Goal: Information Seeking & Learning: Learn about a topic

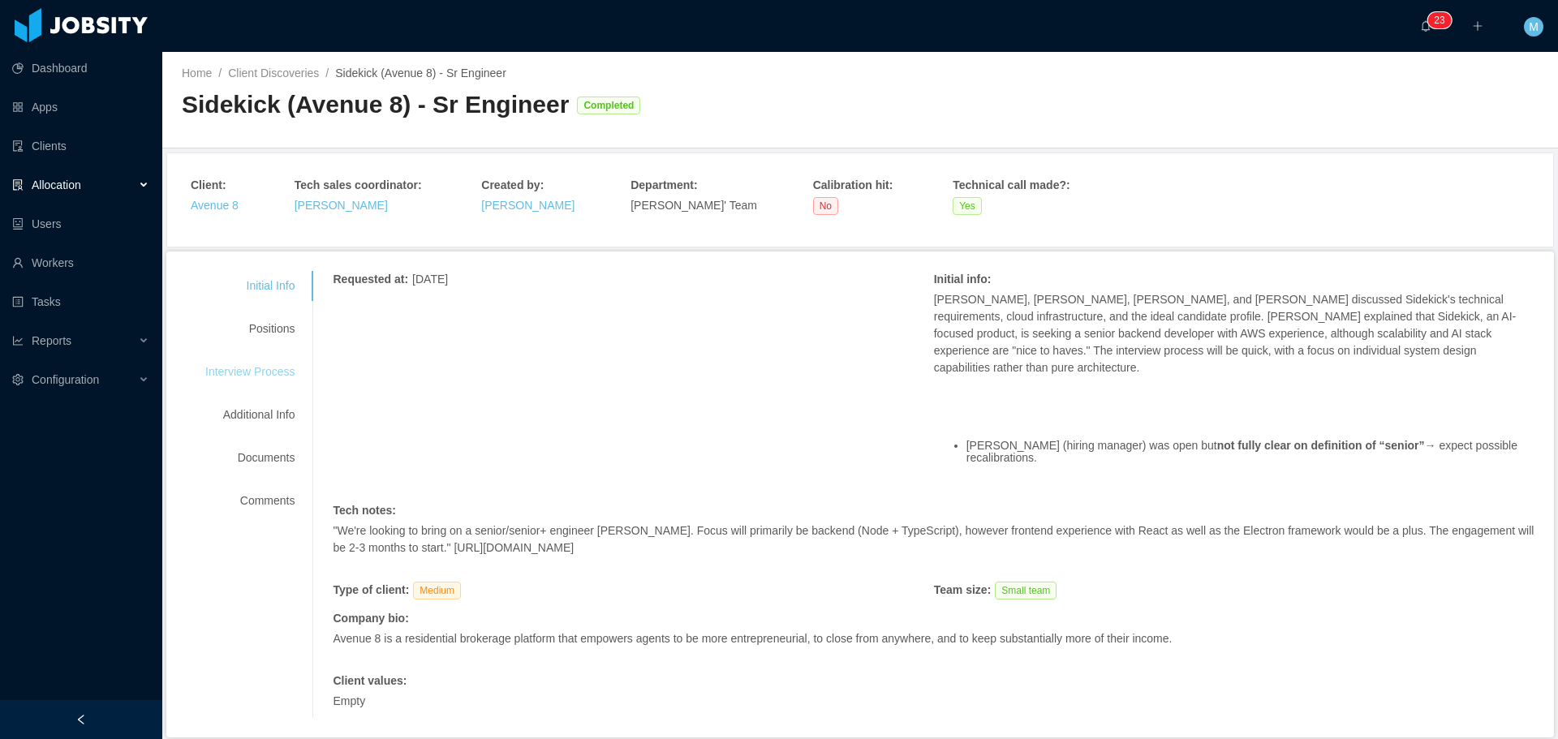
click at [260, 377] on div "Interview Process" at bounding box center [250, 372] width 128 height 30
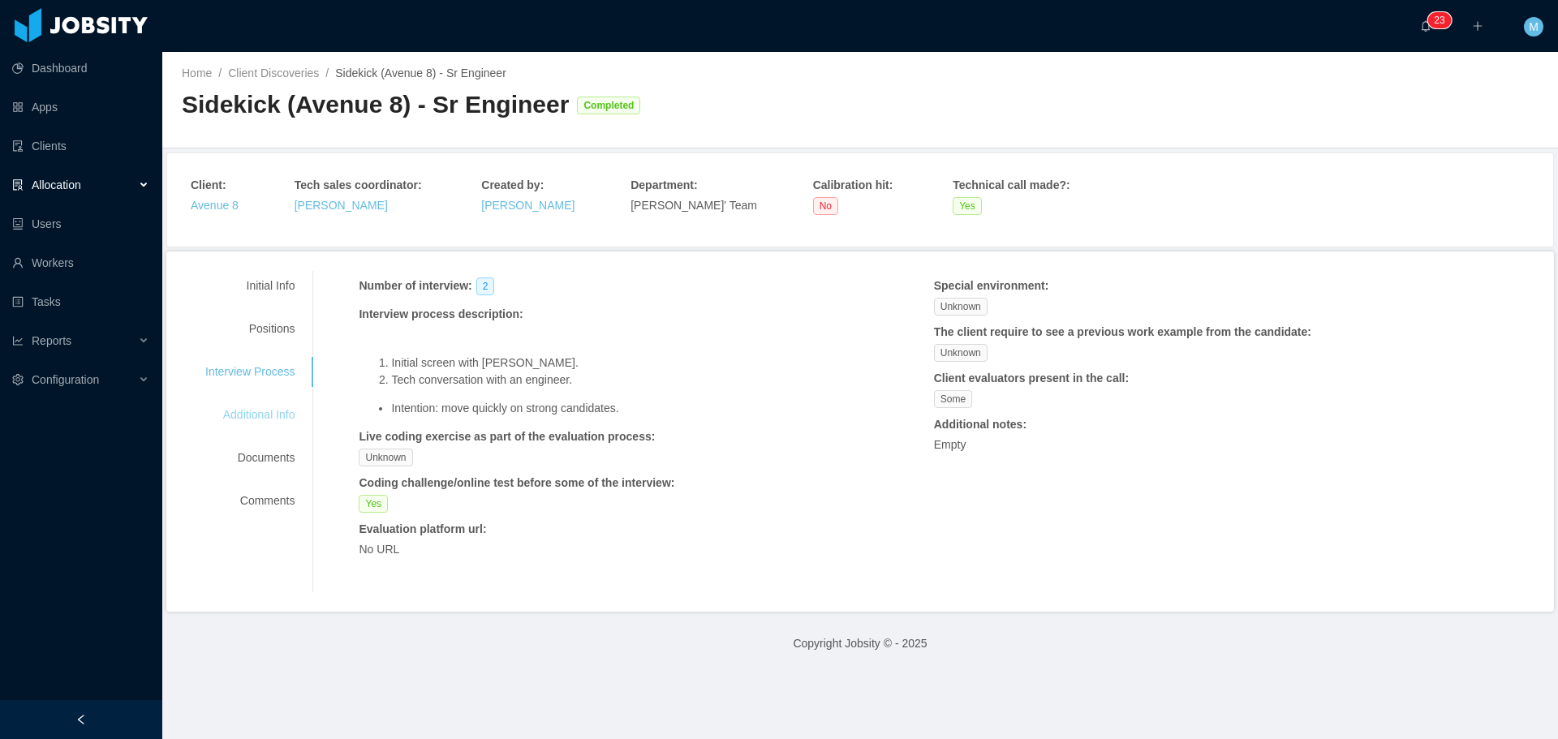
click at [270, 406] on div "Additional Info" at bounding box center [250, 415] width 128 height 30
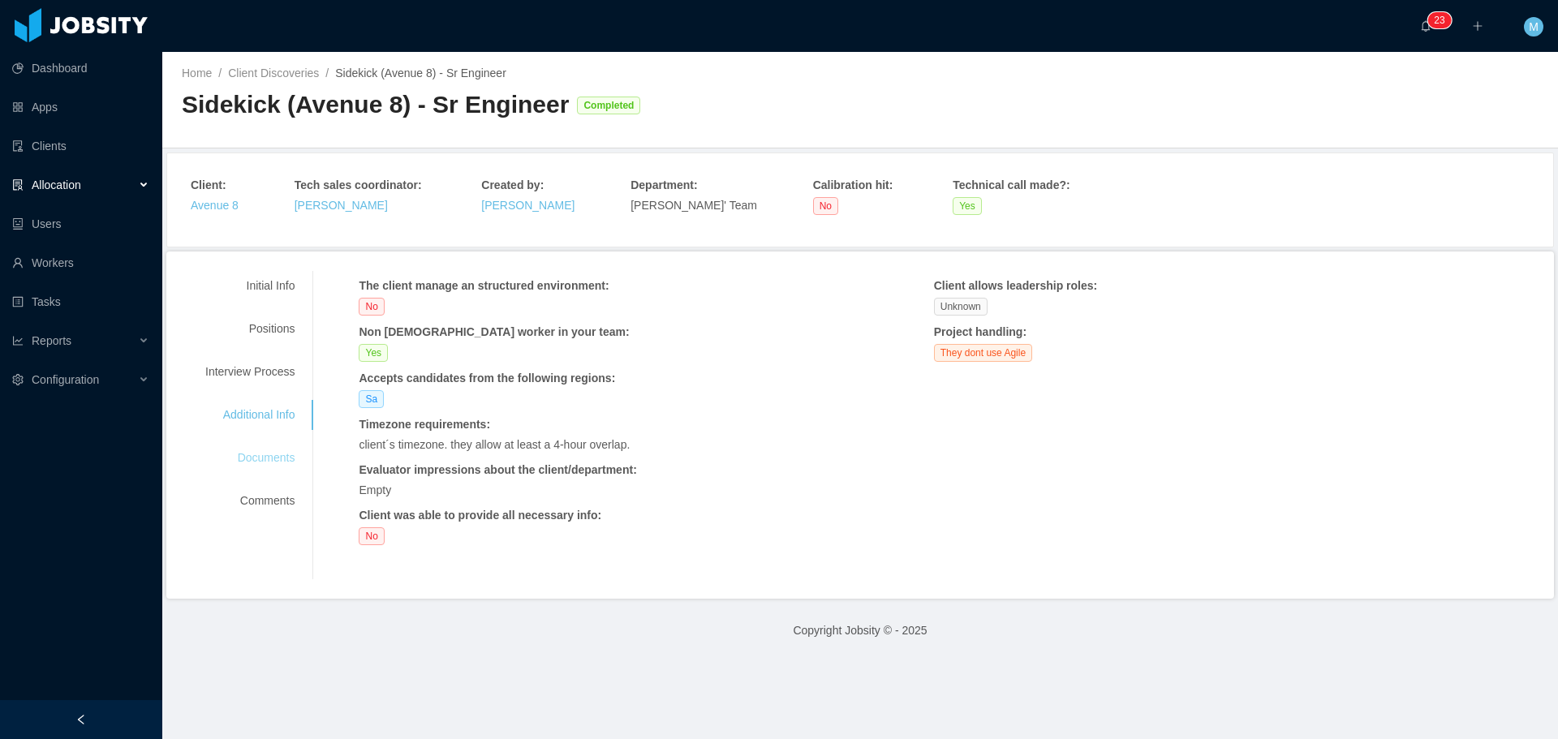
click at [253, 470] on div "Documents" at bounding box center [250, 458] width 128 height 30
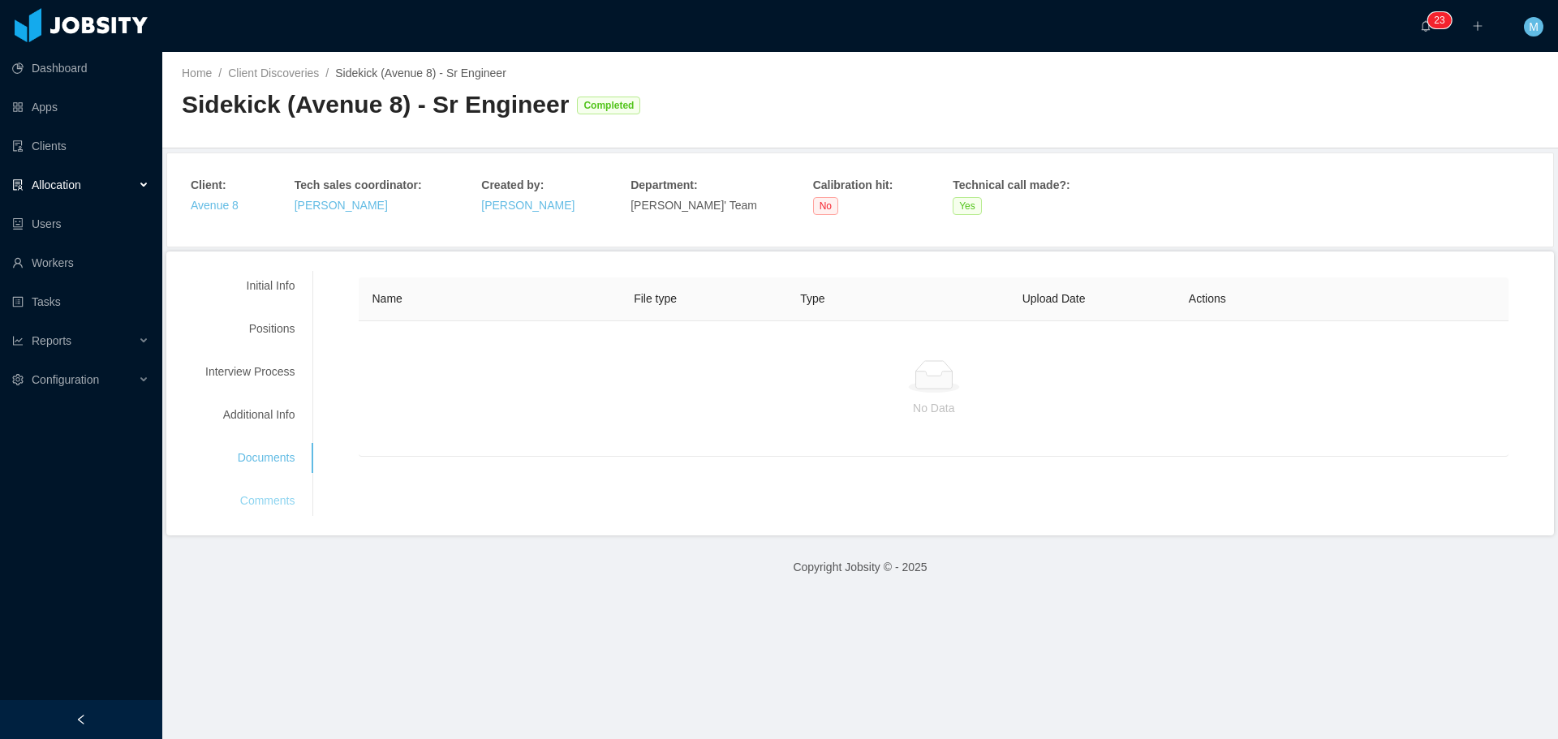
click at [263, 493] on div "Comments" at bounding box center [250, 501] width 128 height 30
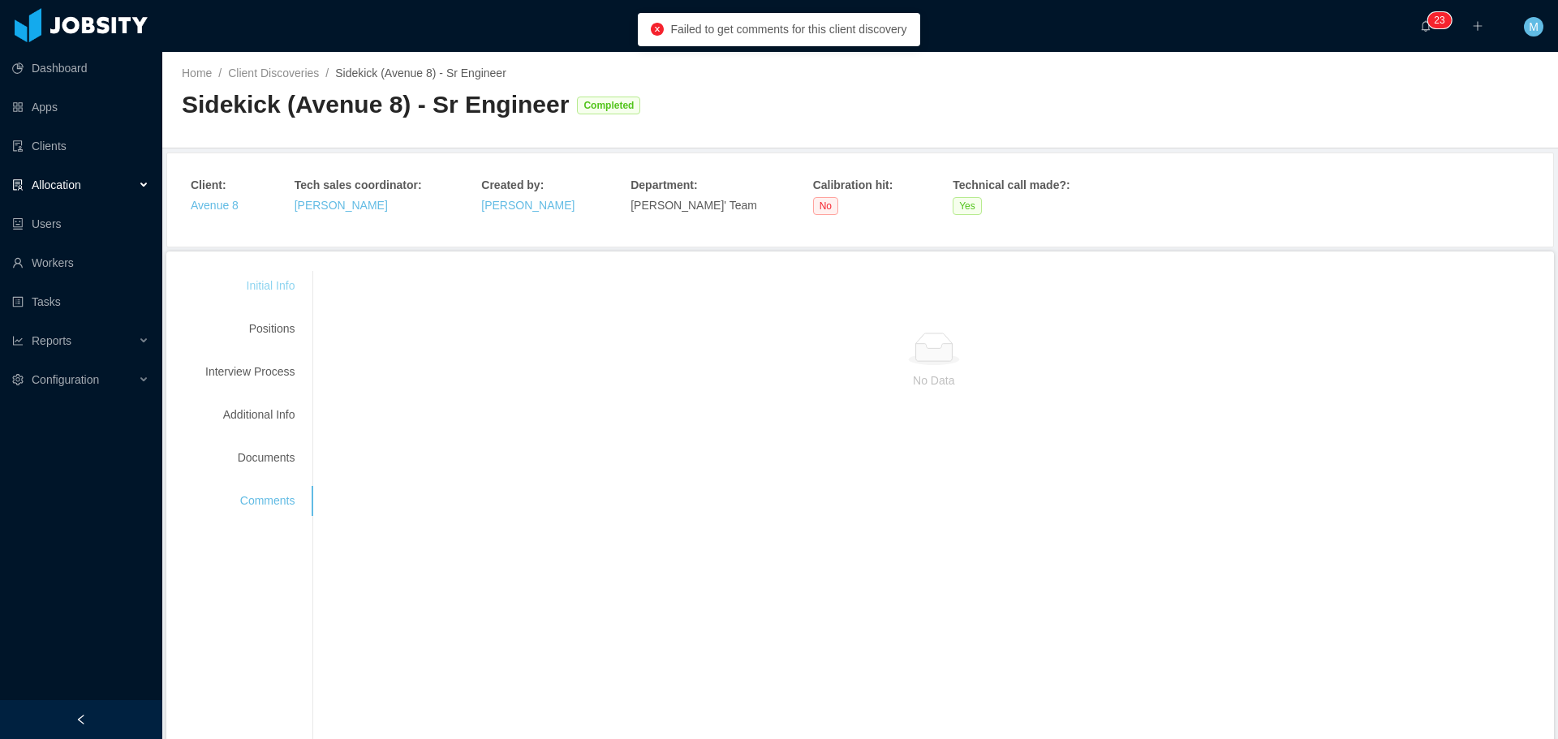
click at [286, 286] on div "Initial Info" at bounding box center [250, 286] width 128 height 30
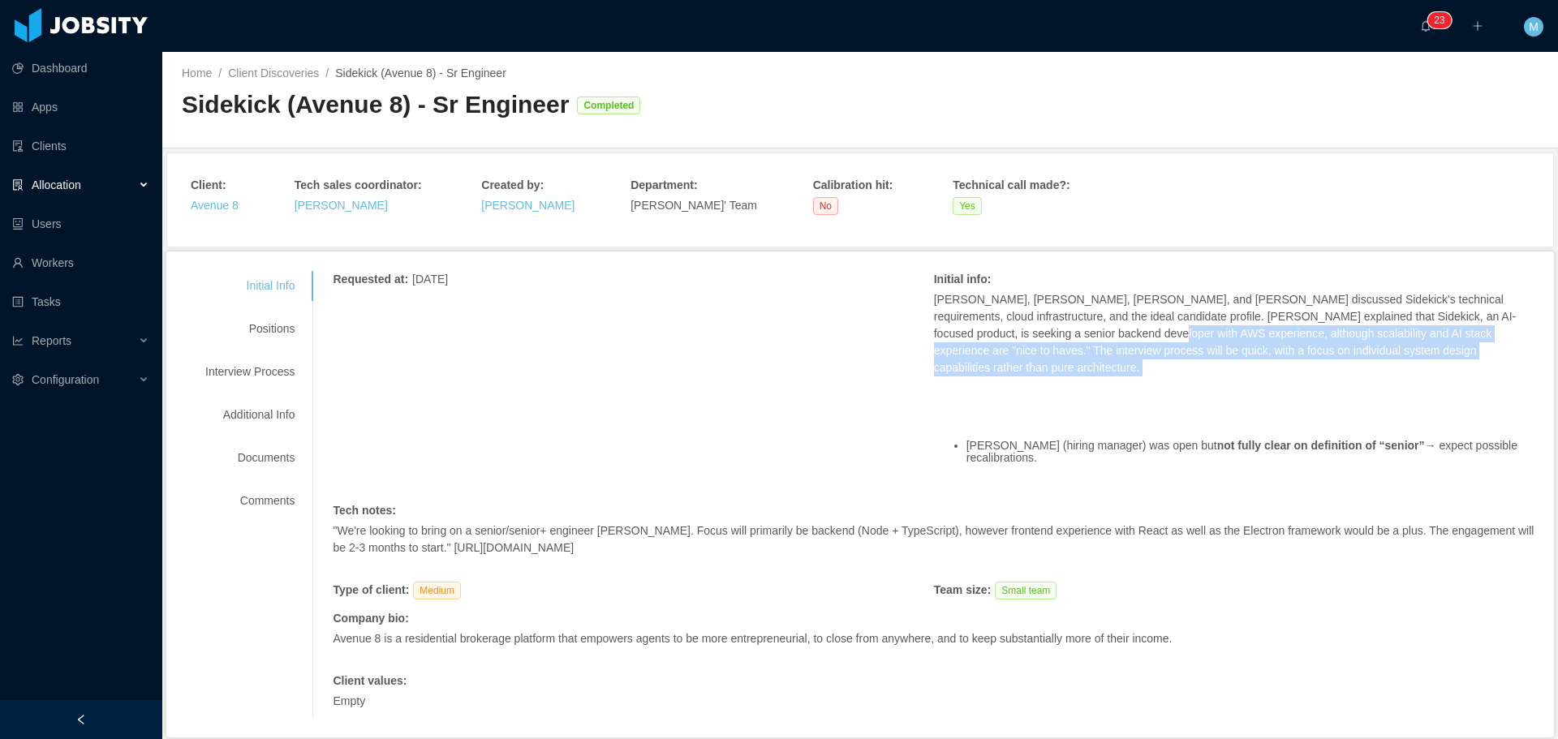
drag, startPoint x: 1032, startPoint y: 333, endPoint x: 1505, endPoint y: 364, distance: 475.0
click at [1505, 364] on div "William Molano, Jason Raneses, Merwin Ponce, and Mauricio Lopez discussed Sidek…" at bounding box center [1234, 393] width 601 height 204
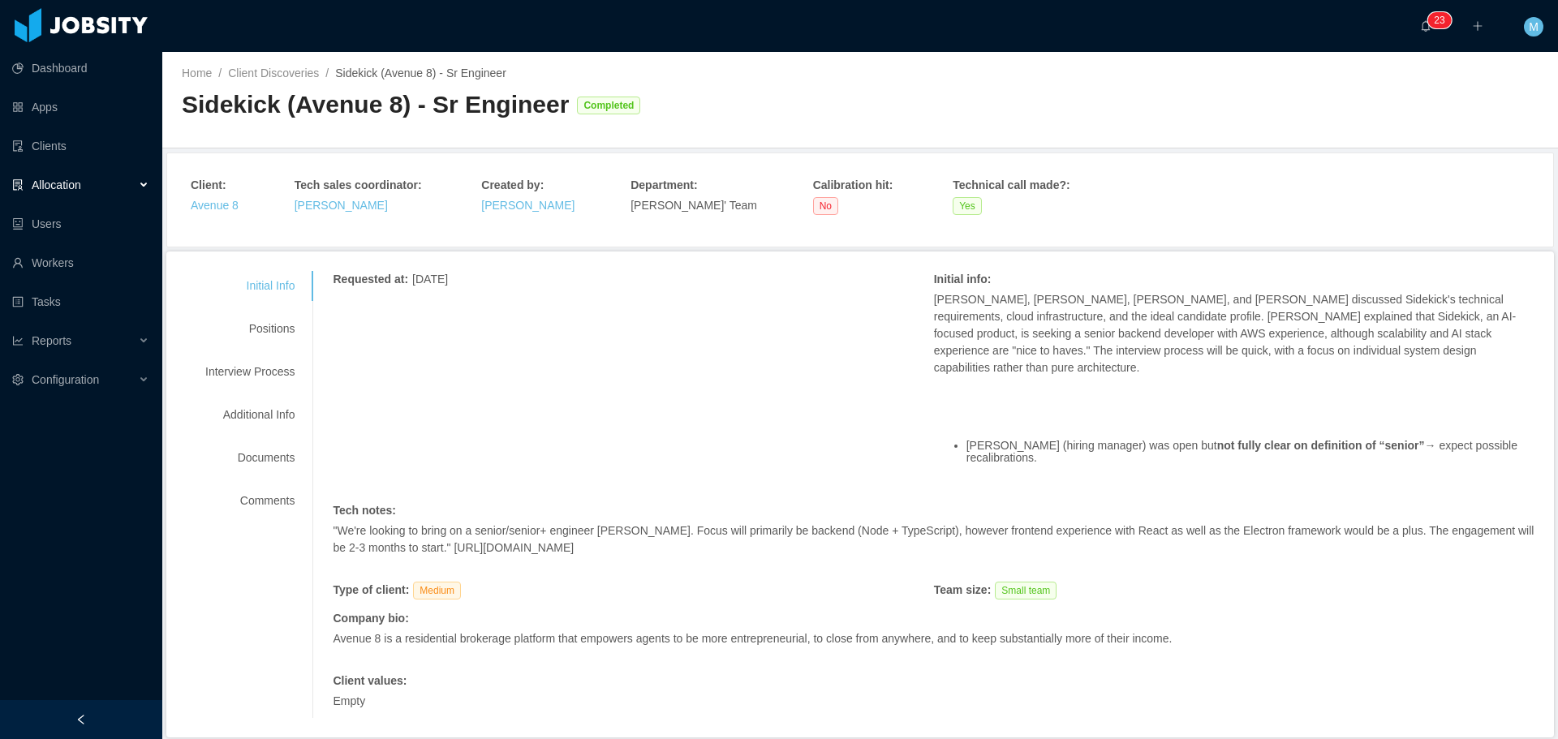
click at [1365, 394] on p at bounding box center [1234, 402] width 601 height 17
drag, startPoint x: 1126, startPoint y: 433, endPoint x: 1476, endPoint y: 442, distance: 349.9
click at [1476, 442] on ul "Jason (hiring manager) was open but not fully clear on definition of “senior” →…" at bounding box center [1234, 453] width 601 height 50
click at [1365, 459] on div "William Molano, Jason Raneses, Merwin Ponce, and Mauricio Lopez discussed Sidek…" at bounding box center [1234, 393] width 601 height 204
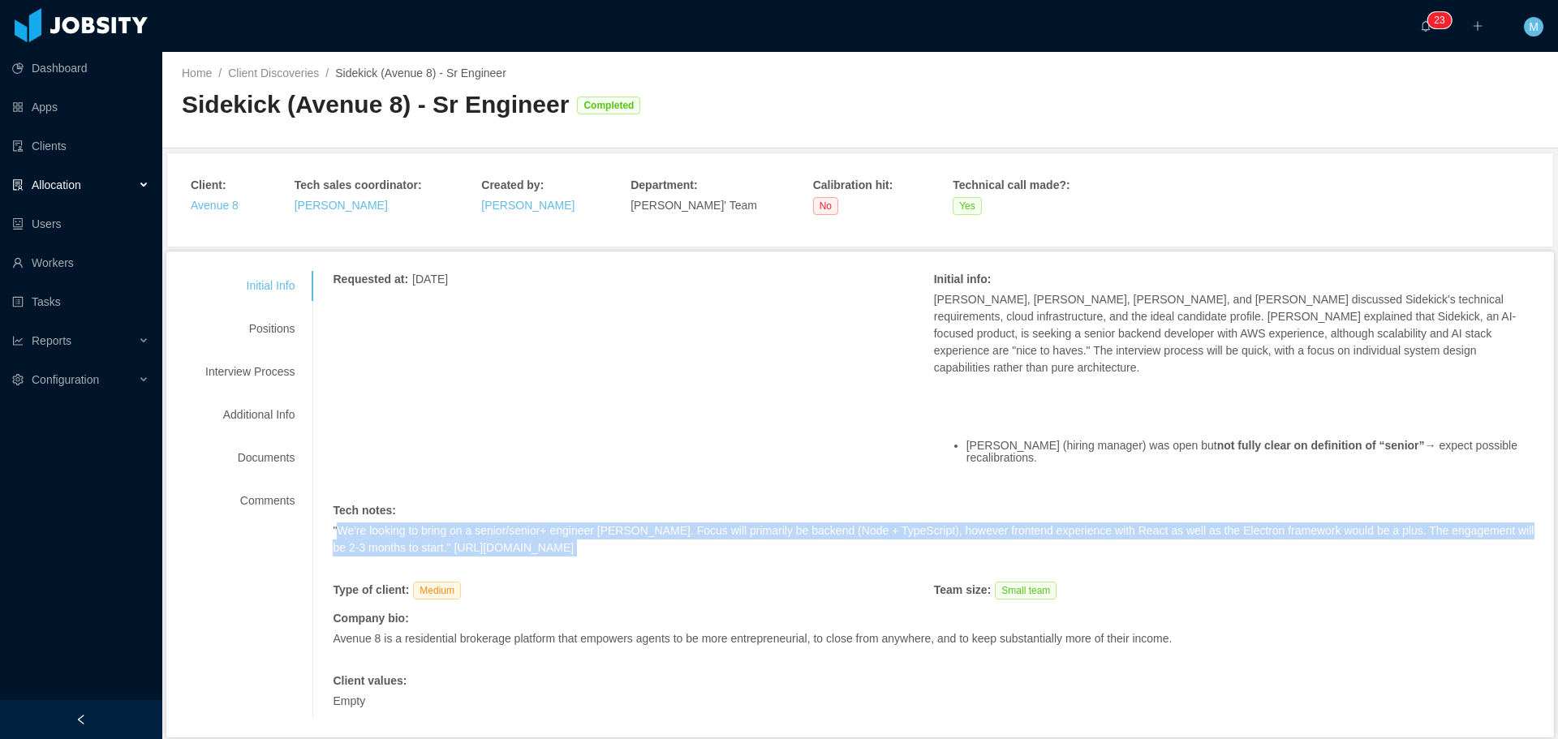
drag, startPoint x: 337, startPoint y: 502, endPoint x: 862, endPoint y: 528, distance: 525.7
click at [905, 536] on div ""We're looking to bring on a senior/senior+ engineer asap. Focus will primarily…" at bounding box center [934, 548] width 1202 height 51
click at [823, 523] on p ""We're looking to bring on a senior/senior+ engineer asap. Focus will primarily…" at bounding box center [934, 540] width 1202 height 34
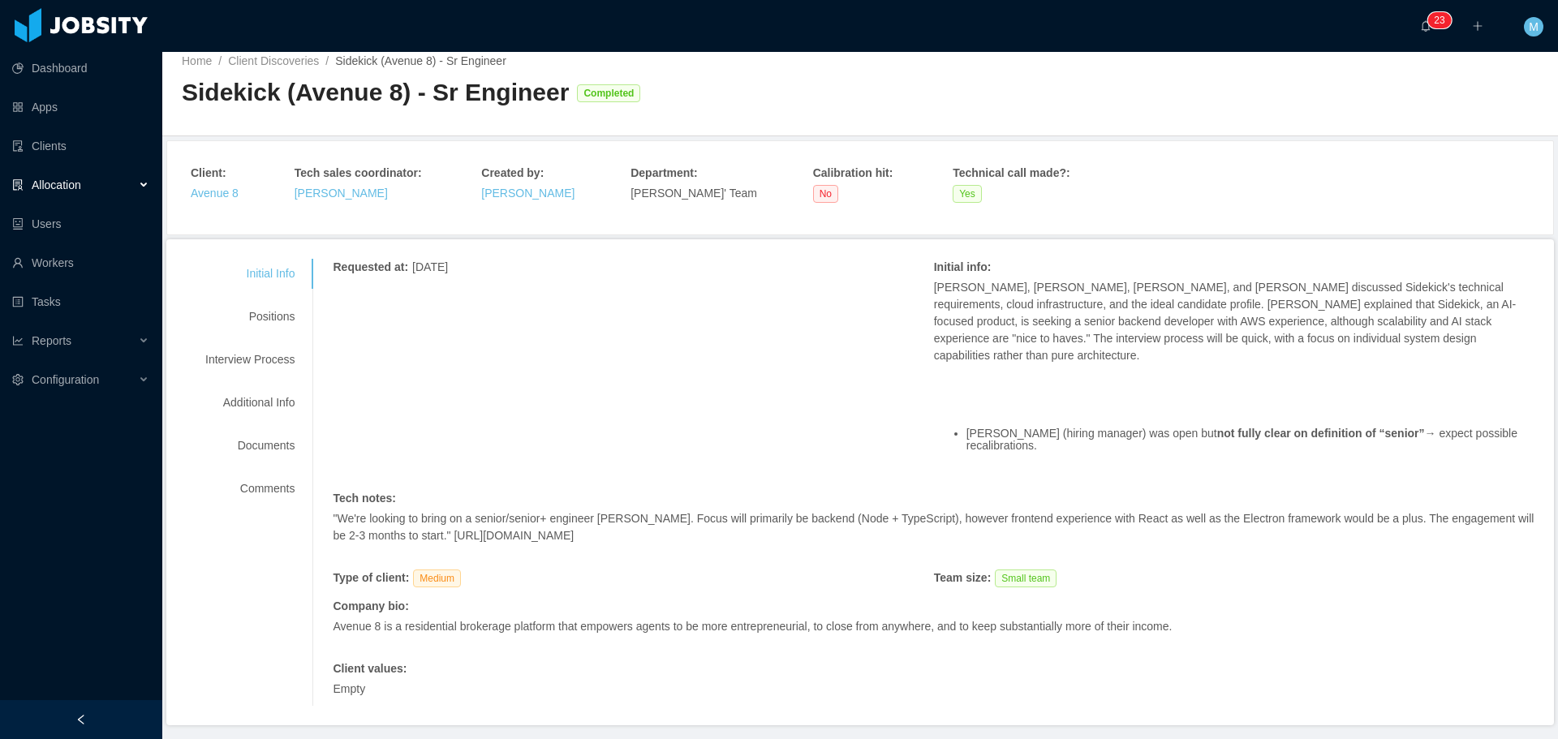
scroll to position [29, 0]
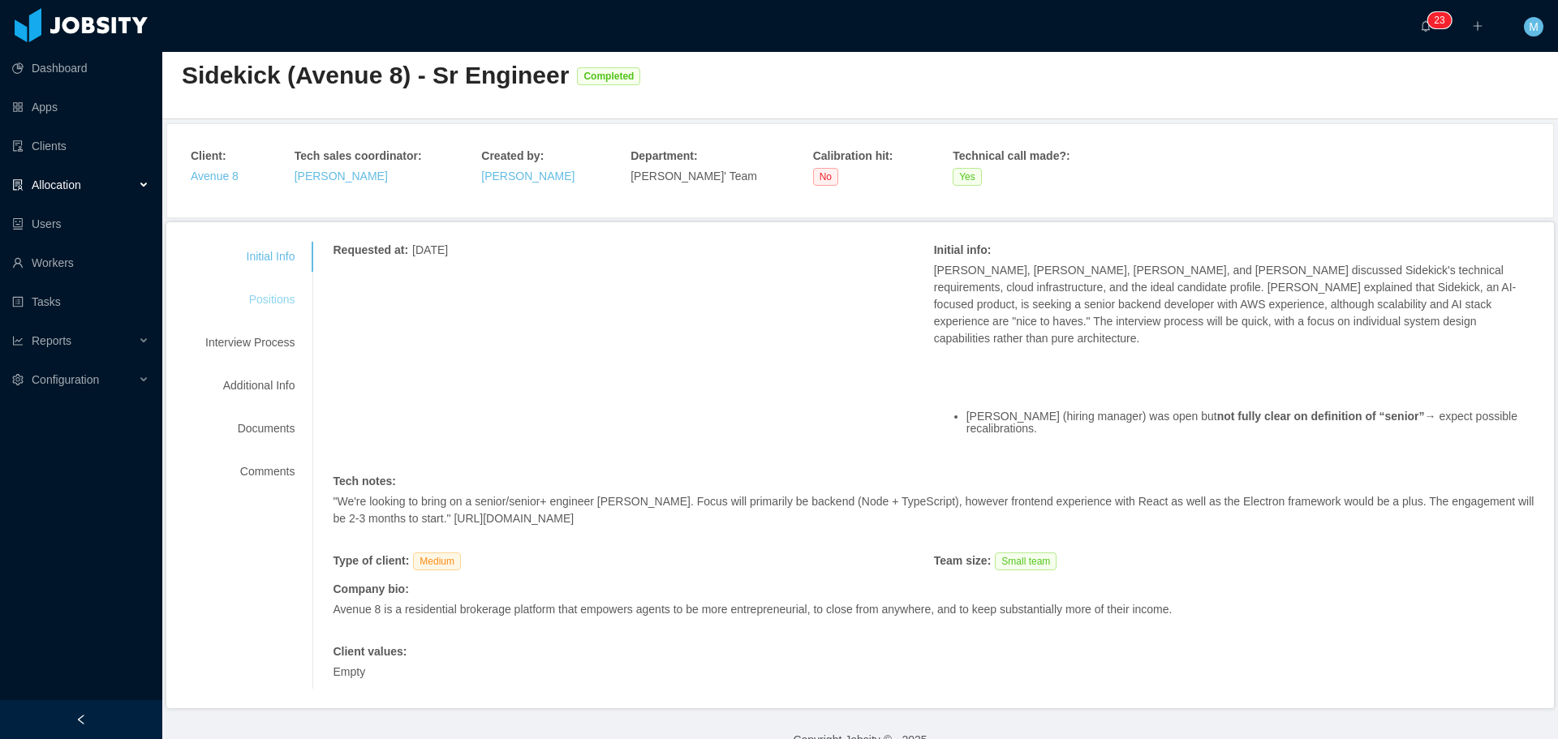
click at [282, 295] on div "Positions" at bounding box center [250, 300] width 128 height 30
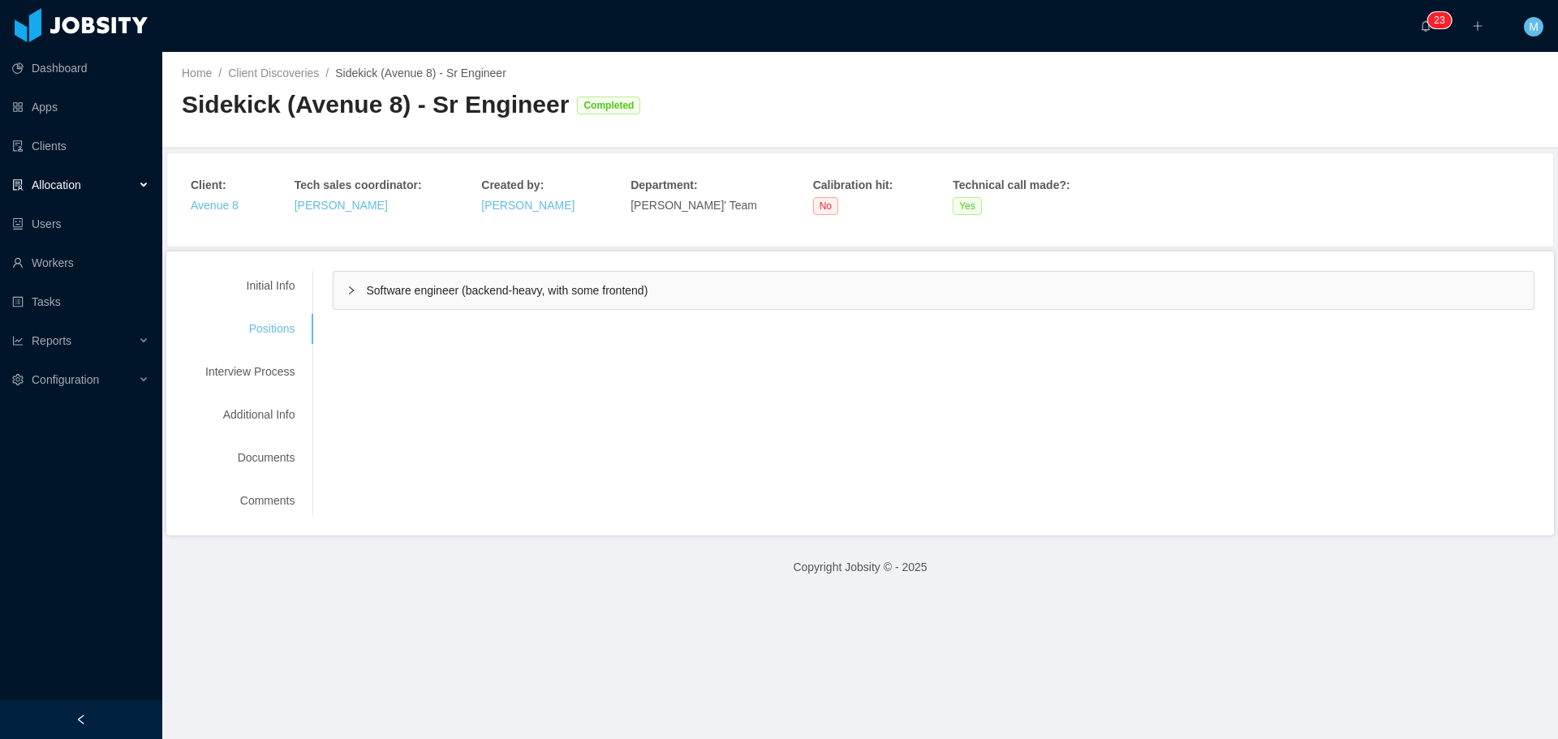
click at [411, 288] on span "Software engineer (backend-heavy, with some frontend)" at bounding box center [507, 290] width 282 height 13
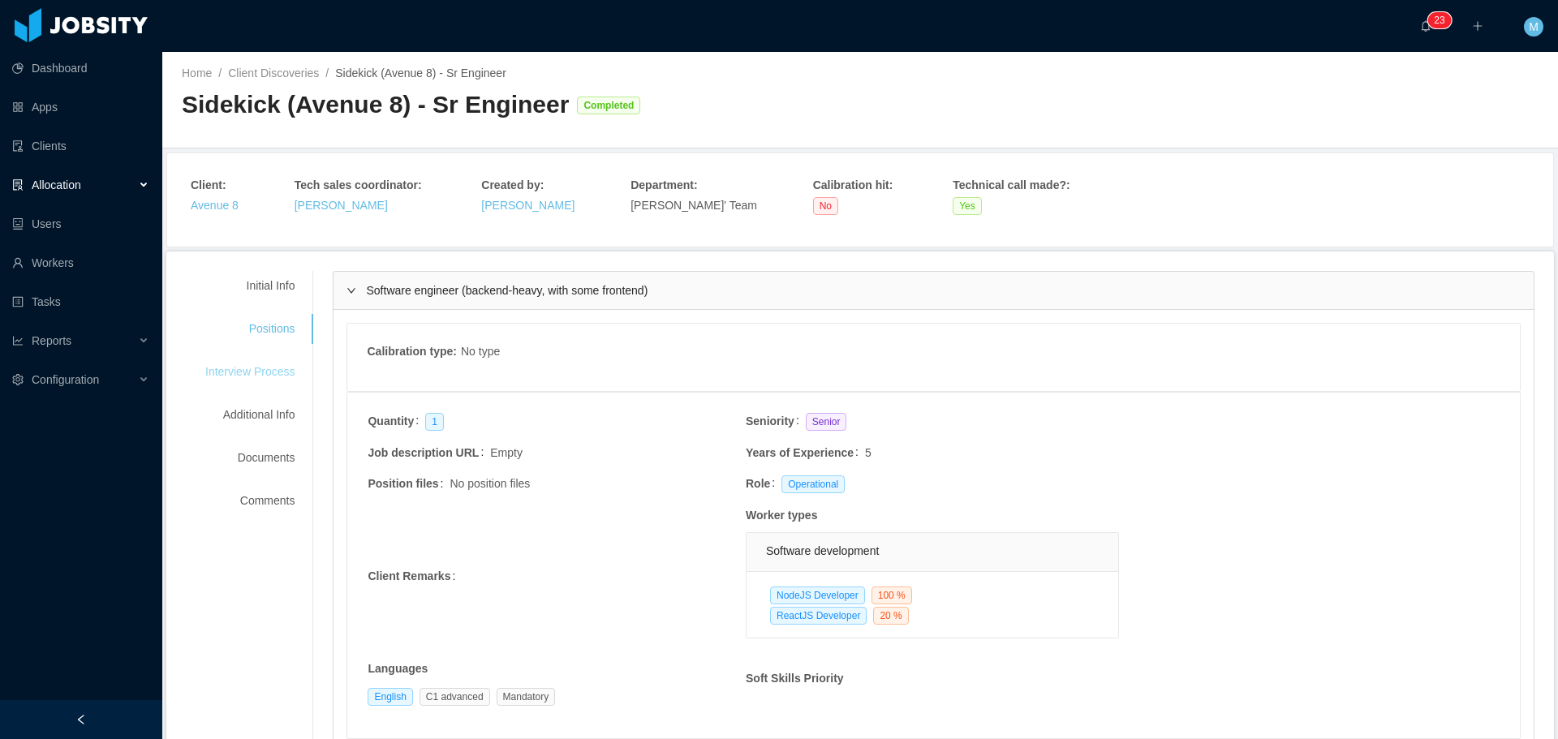
click at [284, 366] on div "Interview Process" at bounding box center [250, 372] width 128 height 30
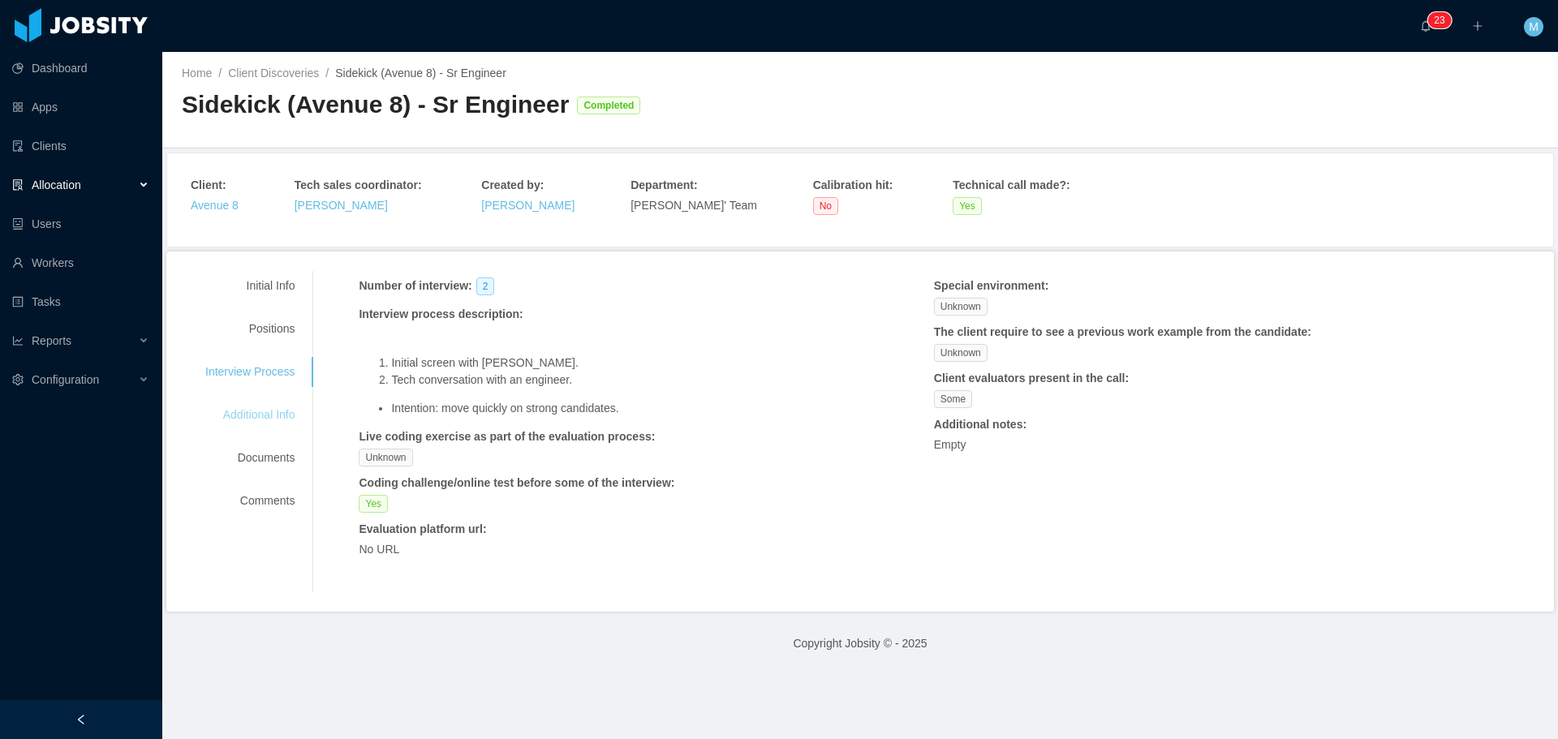
click at [280, 418] on div "Additional Info" at bounding box center [250, 415] width 128 height 30
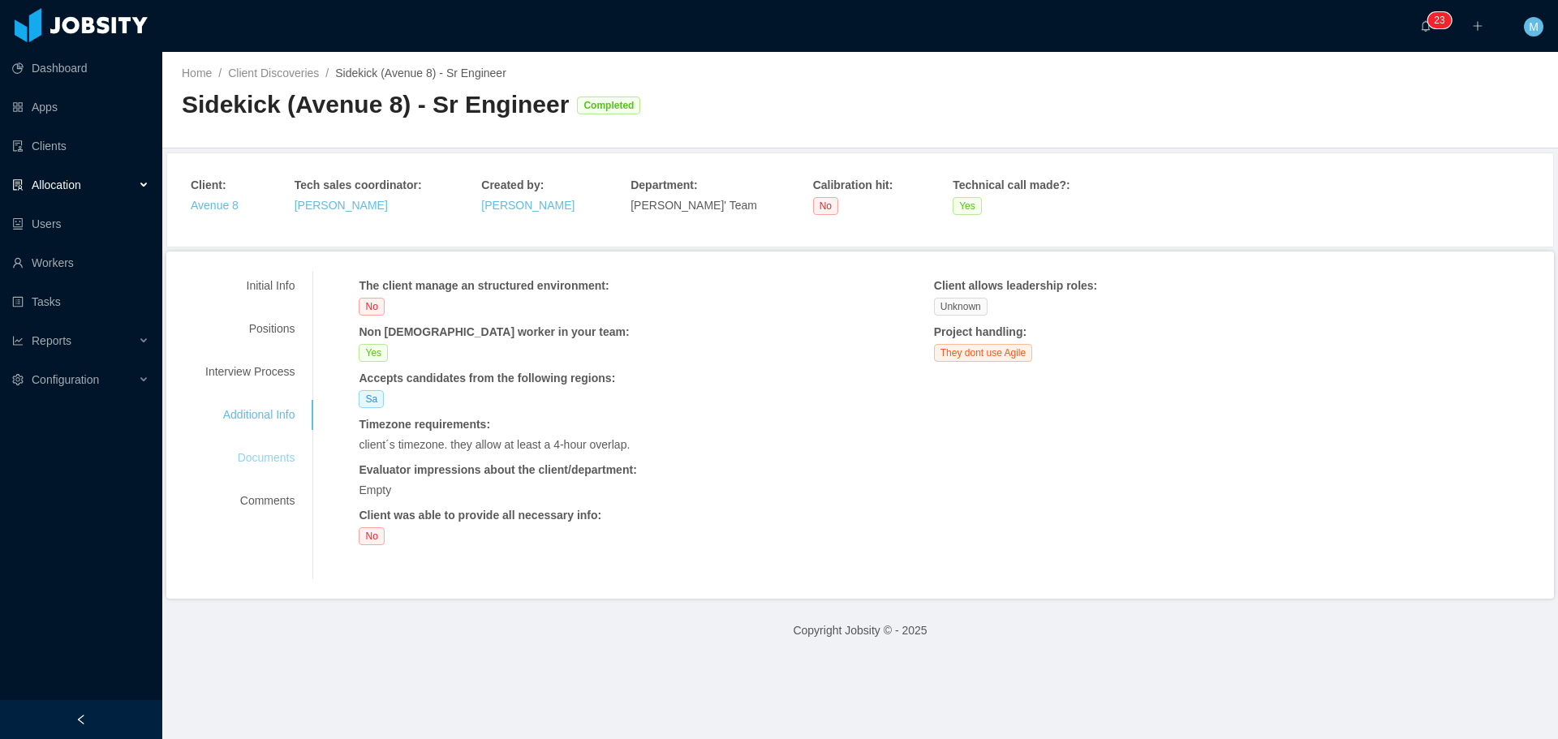
click at [272, 450] on div "Documents" at bounding box center [250, 458] width 128 height 30
